Goal: Task Accomplishment & Management: Manage account settings

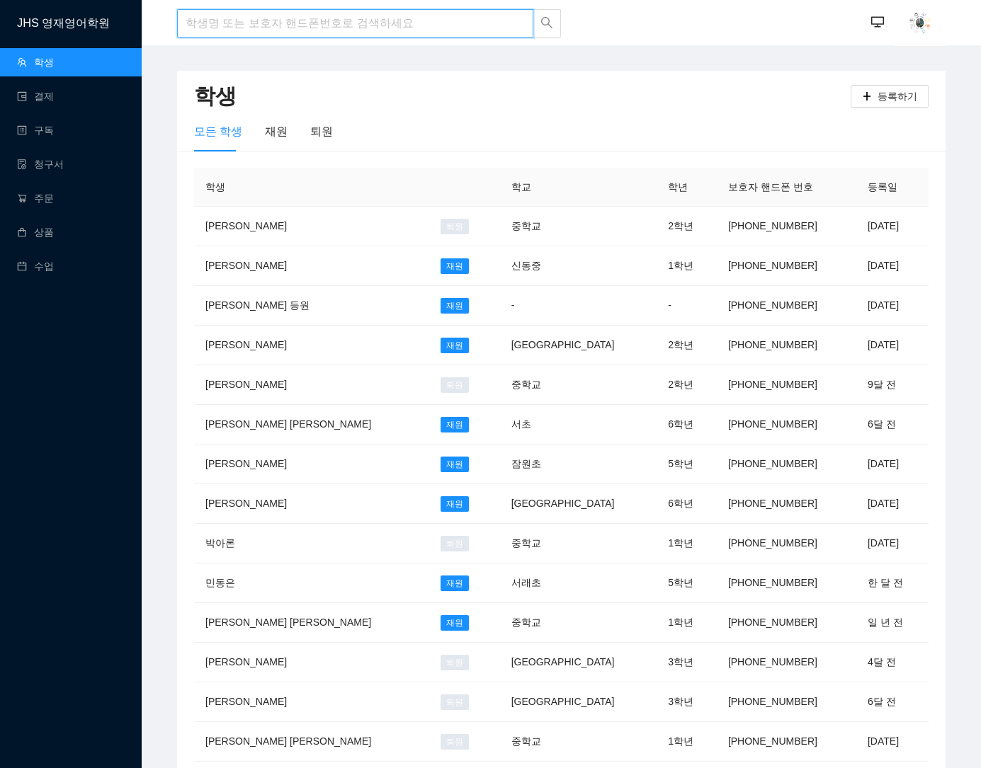
click at [358, 25] on input "search" at bounding box center [355, 23] width 356 height 28
type input "d"
type input "[PERSON_NAME]"
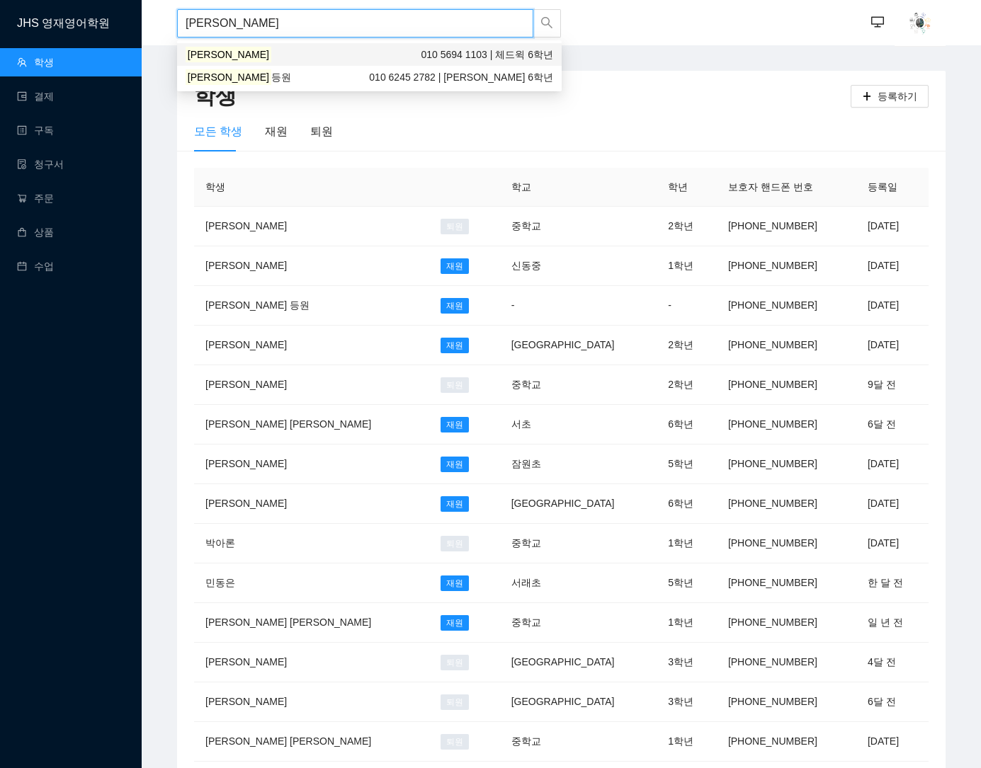
click at [203, 59] on mark "[PERSON_NAME]" at bounding box center [229, 55] width 86 height 16
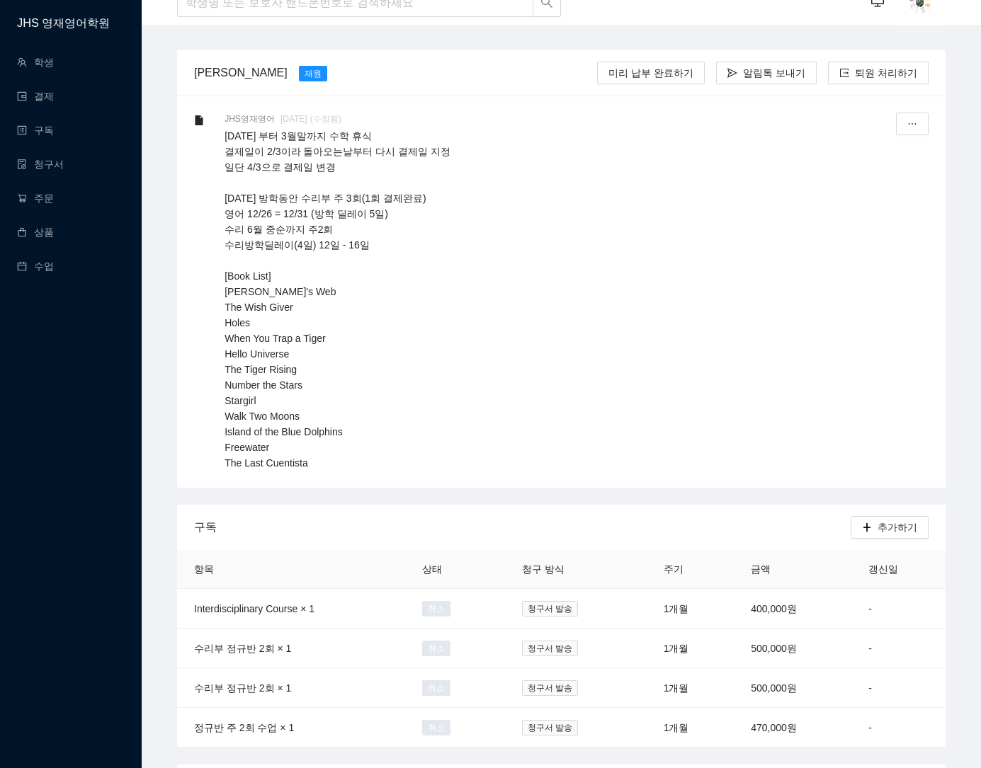
scroll to position [125, 0]
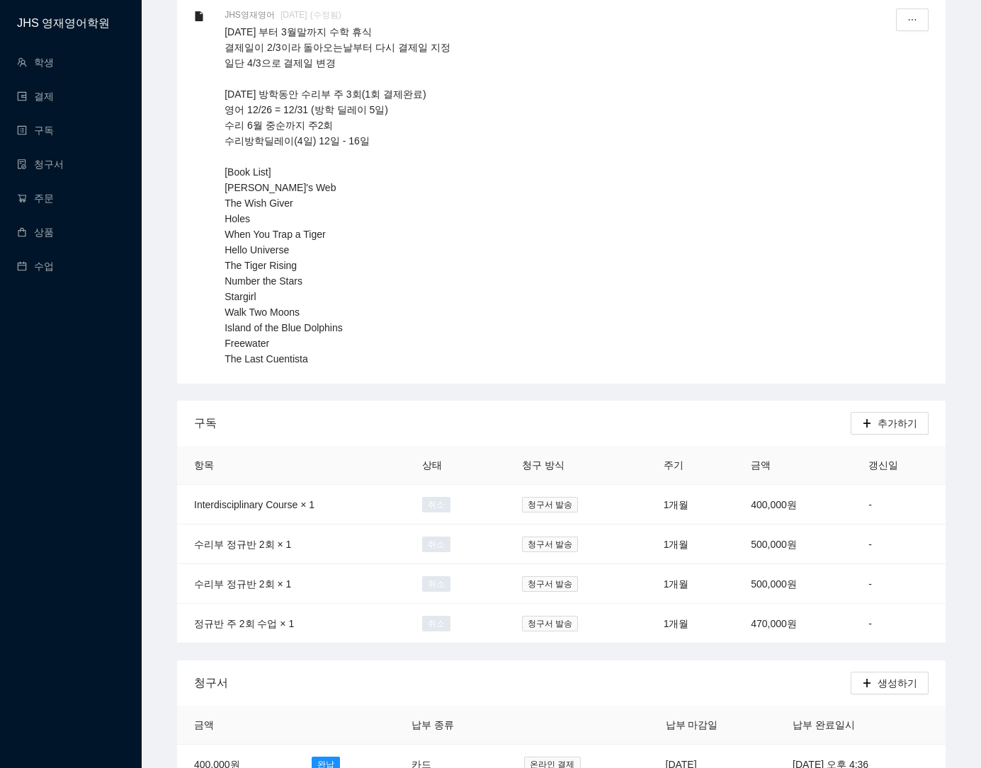
click at [101, 426] on div "JHS 영재영어학원 학생 결제 구독 청구서 주문 상품 수업" at bounding box center [71, 384] width 142 height 768
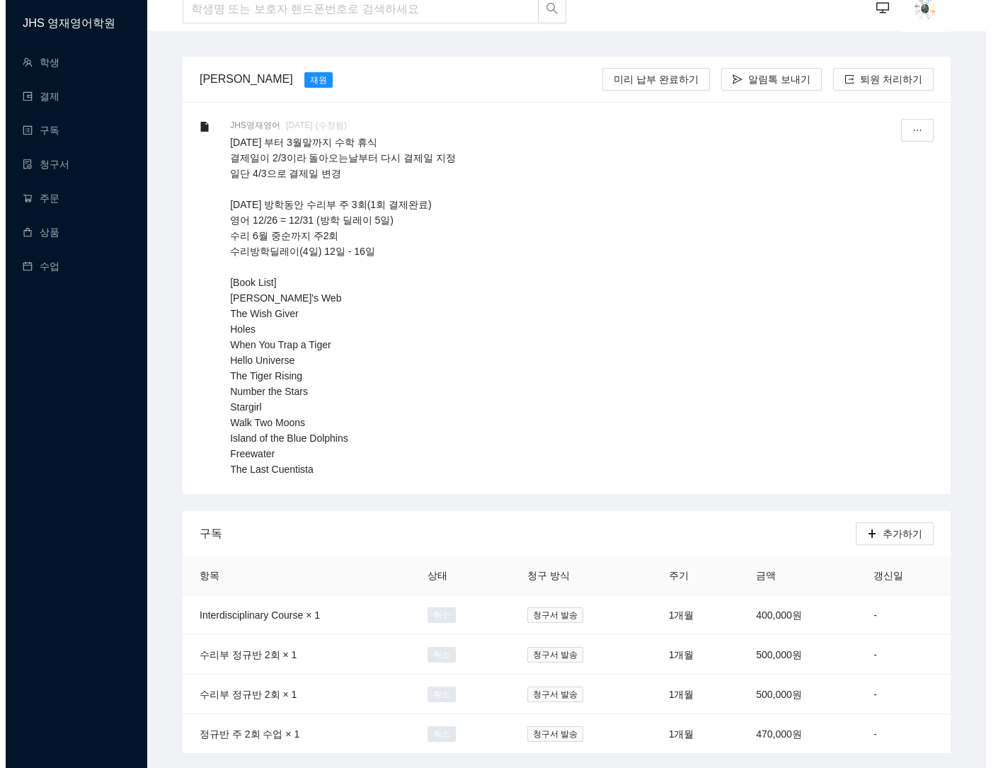
scroll to position [0, 0]
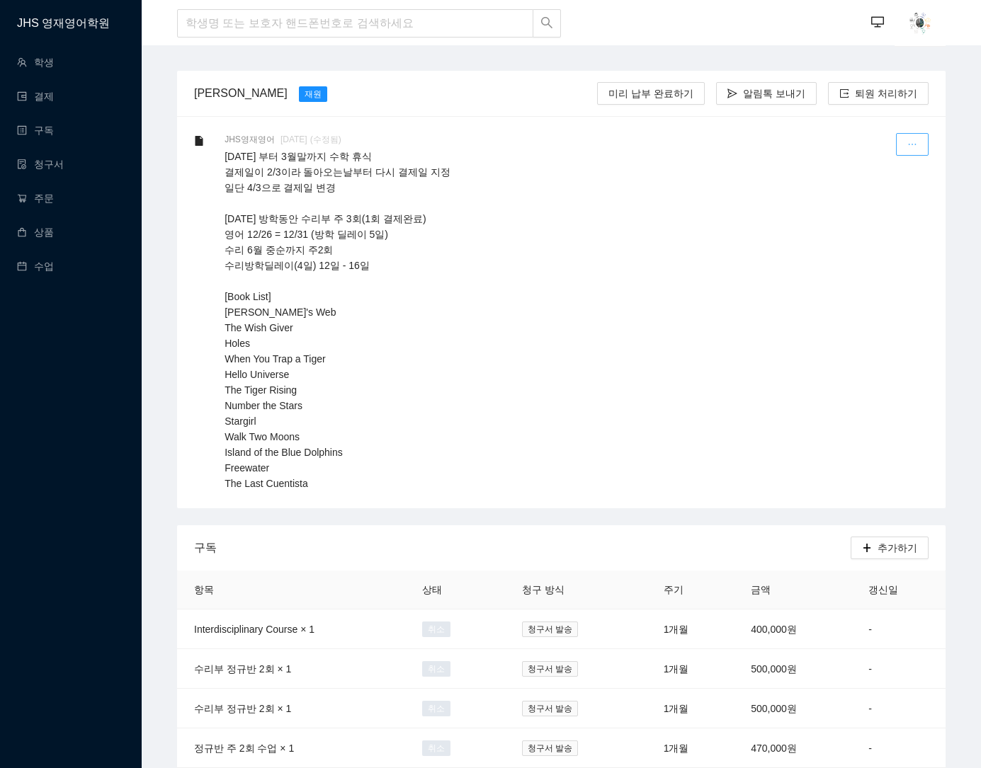
click at [914, 145] on icon "ellipsis" at bounding box center [912, 144] width 10 height 10
click at [865, 178] on div "수정하기" at bounding box center [879, 179] width 76 height 37
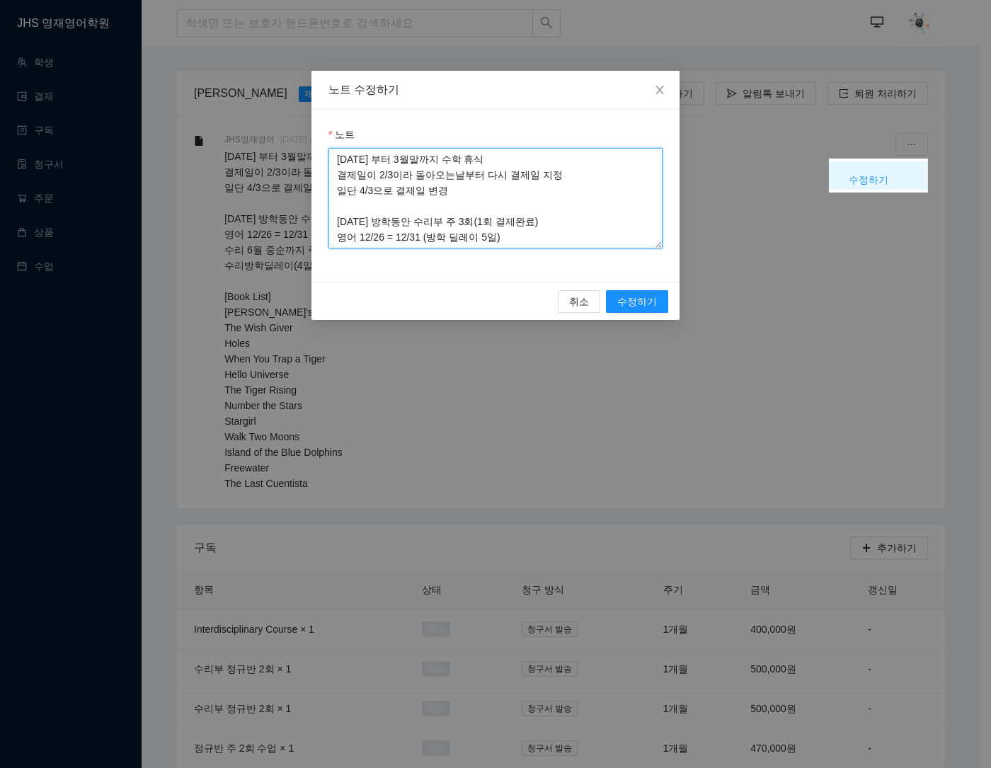
click at [447, 180] on textarea "[DATE] 부터 3월말까지 수학 휴식 결제일이 2/3이라 돌아오는날부터 다시 결제일 지정 일단 4/3으로 결제일 변경 [DATE] 방학동안 …" at bounding box center [496, 198] width 334 height 101
click at [341, 162] on textarea "[DATE] 부터 3월말까지 수학 휴식 결제일이 2/3이라 돌아오는날부터 다시 결제일 지정 일단 4/3으로 결제일 변경 [DATE] 방학동안 …" at bounding box center [496, 198] width 334 height 101
click at [339, 156] on textarea "[DATE] 부터 3월말까지 수학 휴식 결제일이 2/3이라 돌아오는날부터 다시 결제일 지정 일단 4/3으로 결제일 변경 [DATE] 방학동안 …" at bounding box center [496, 198] width 334 height 101
type textarea "SSAT준비로 [DATE]부터 [DATE]까지 쉽니다 현재 40만원 결제되어있는 원비 10만원 소진 (개인수업 1시간) [DATE] 부터 3월…"
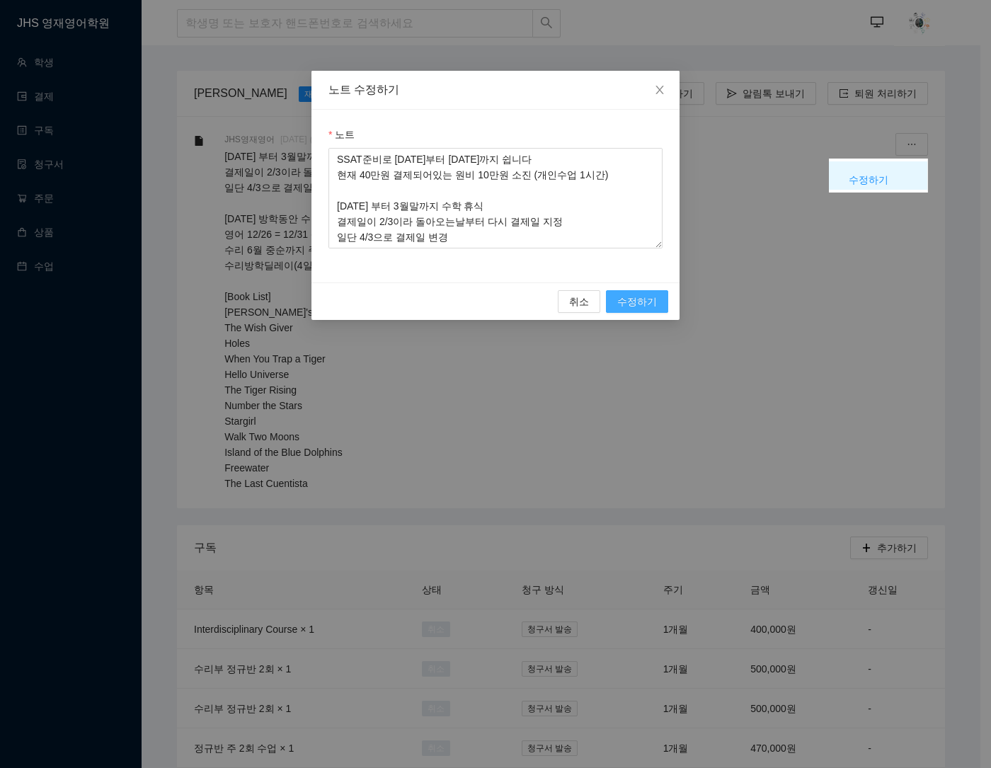
click at [643, 302] on span "수정하기" at bounding box center [637, 302] width 40 height 16
